Goal: Transaction & Acquisition: Book appointment/travel/reservation

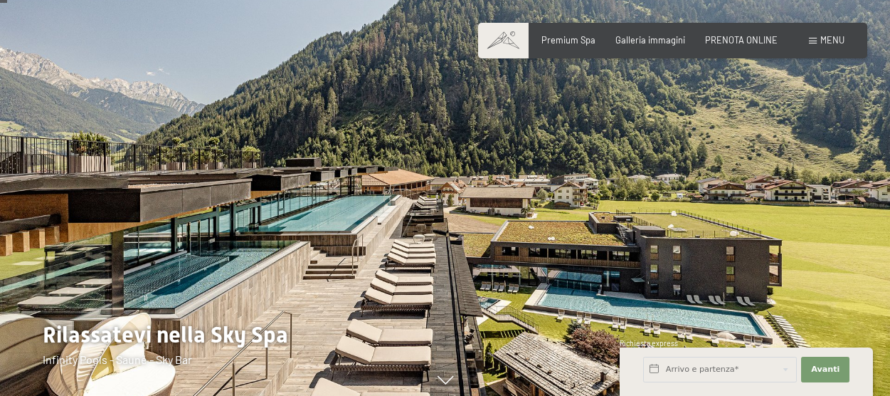
click at [838, 47] on div "Prenotazione Richiesta Premium Spa Galleria immagini PRENOTA ONLINE Menu DE IT …" at bounding box center [673, 40] width 344 height 13
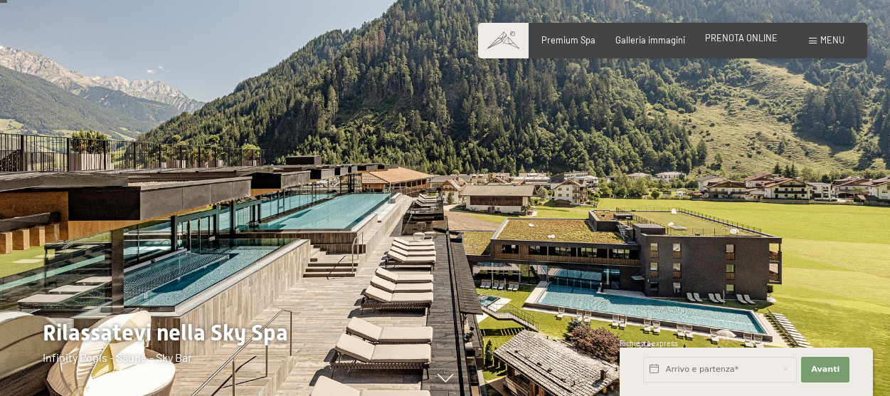
scroll to position [62, 0]
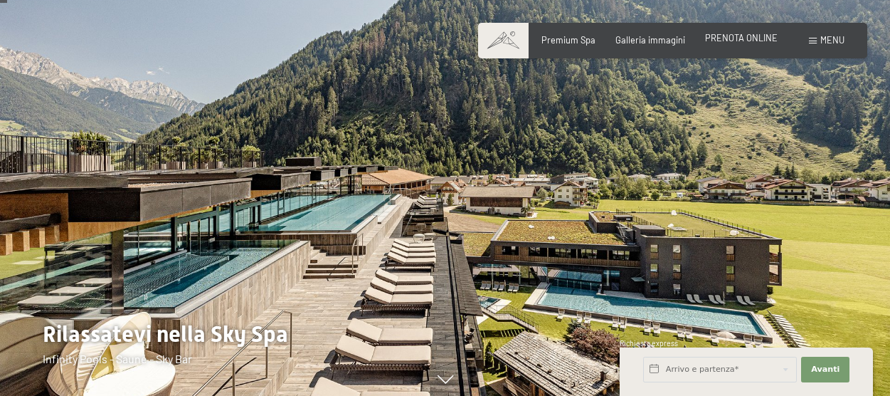
click at [761, 42] on span "PRENOTA ONLINE" at bounding box center [741, 37] width 73 height 11
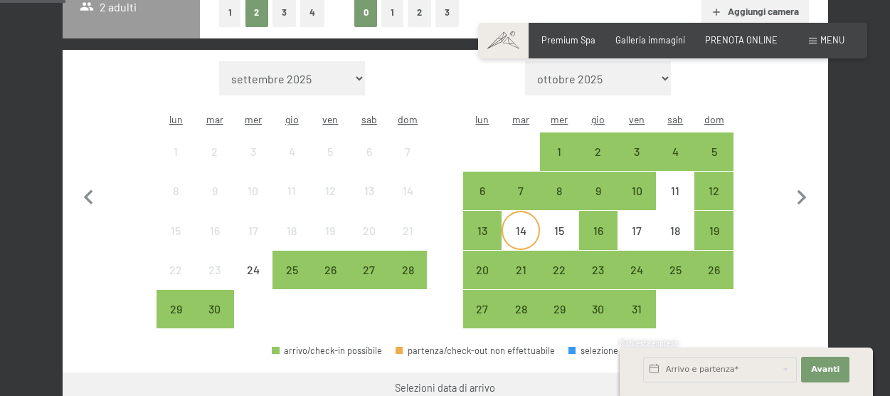
scroll to position [362, 0]
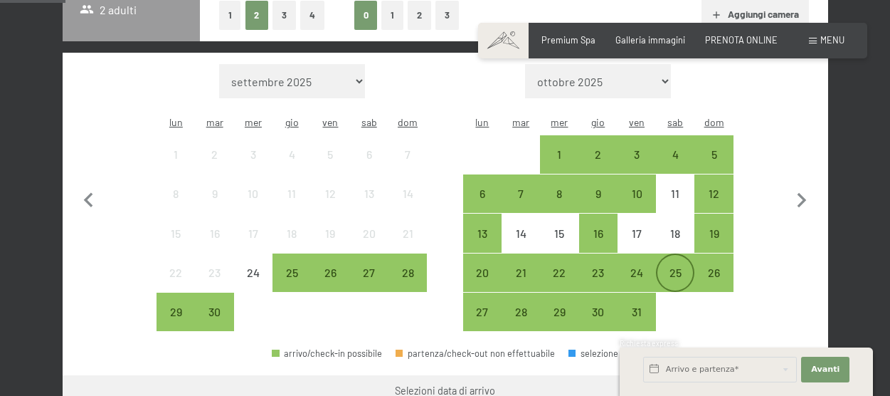
click at [682, 267] on div "25" at bounding box center [676, 285] width 36 height 36
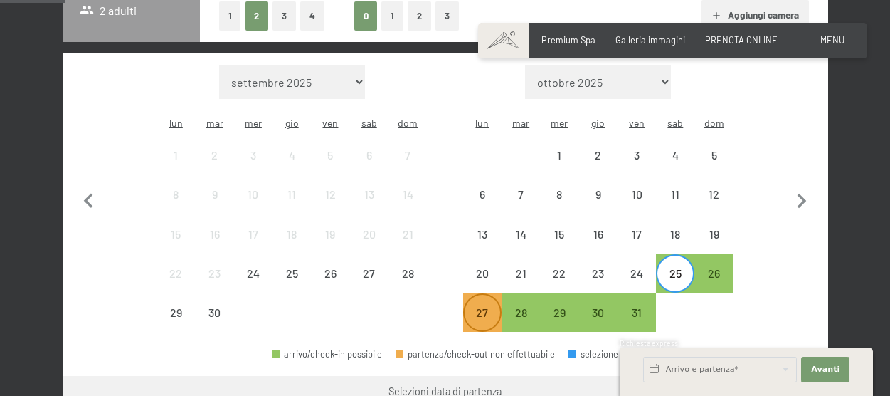
scroll to position [363, 1]
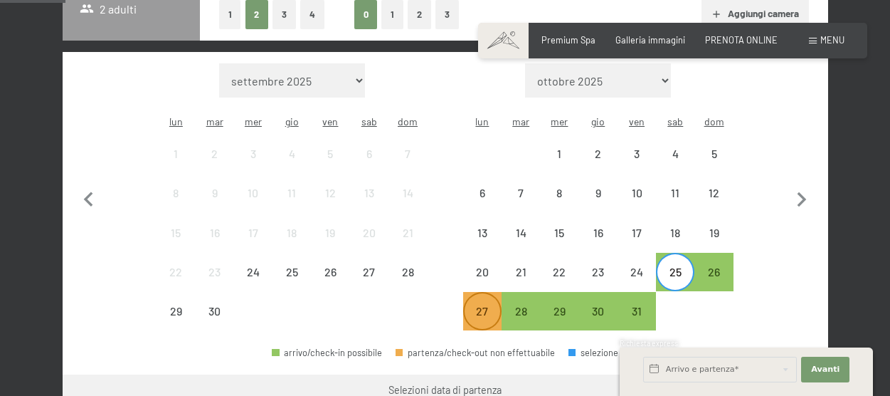
click at [485, 305] on div "27" at bounding box center [483, 323] width 36 height 36
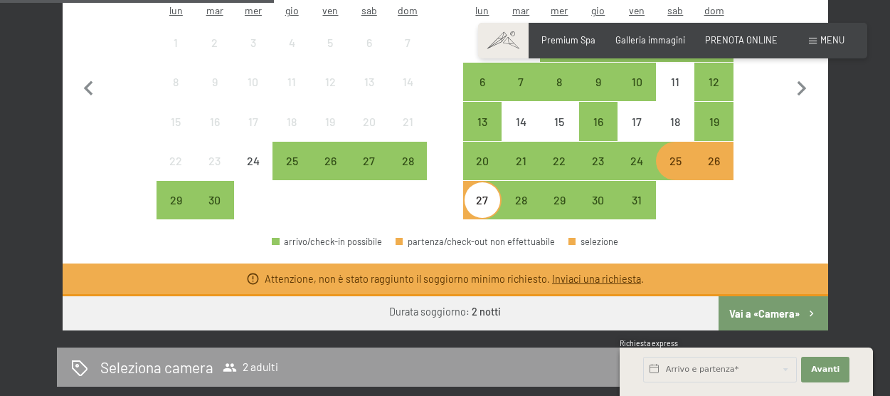
click at [781, 296] on button "Vai a «Camera»" at bounding box center [773, 313] width 109 height 34
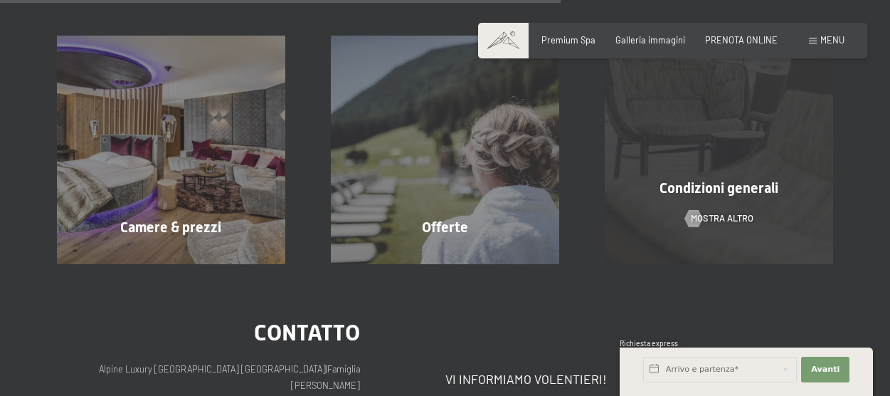
scroll to position [764, 0]
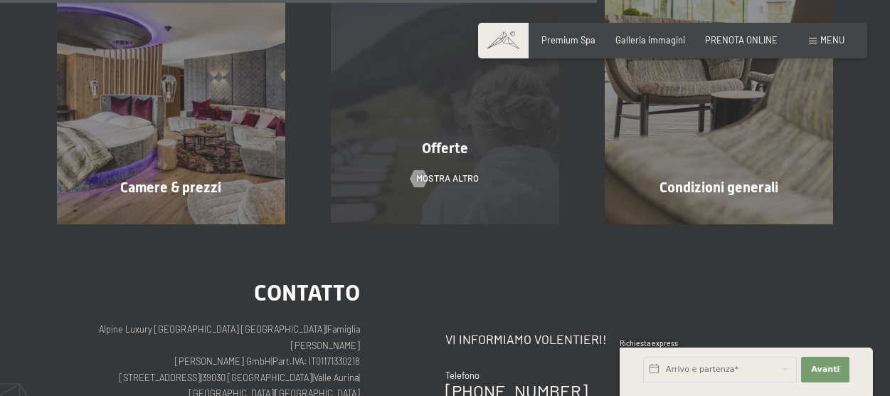
click at [454, 142] on span "Offerte" at bounding box center [445, 147] width 46 height 17
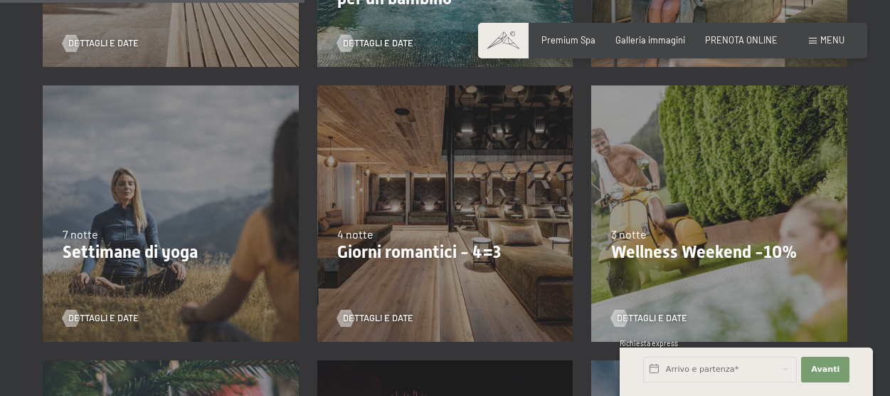
scroll to position [823, 0]
click at [446, 241] on p "Giorni romantici - 4=3" at bounding box center [445, 251] width 216 height 21
drag, startPoint x: 359, startPoint y: 178, endPoint x: 360, endPoint y: 189, distance: 11.4
click at [359, 180] on div "9/11/2025-5/12/2025 8/12/2025-19/12/2025 11/1/2026-23/1/2026 8/3/2026-27/3/2026…" at bounding box center [445, 212] width 275 height 275
click at [374, 311] on span "Dettagli e Date" at bounding box center [392, 317] width 70 height 13
